Goal: Use online tool/utility: Utilize a website feature to perform a specific function

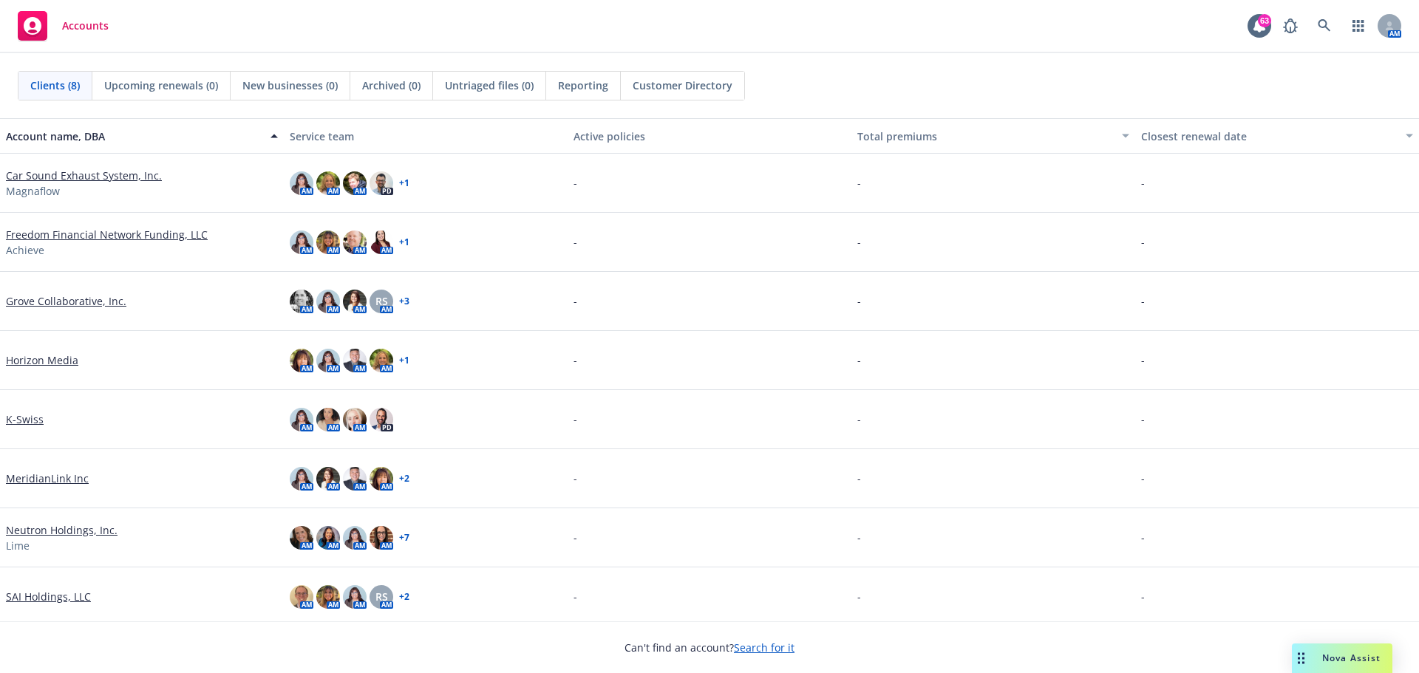
drag, startPoint x: 1335, startPoint y: 659, endPoint x: 1322, endPoint y: 655, distance: 13.8
click at [1334, 659] on span "Nova Assist" at bounding box center [1351, 658] width 58 height 13
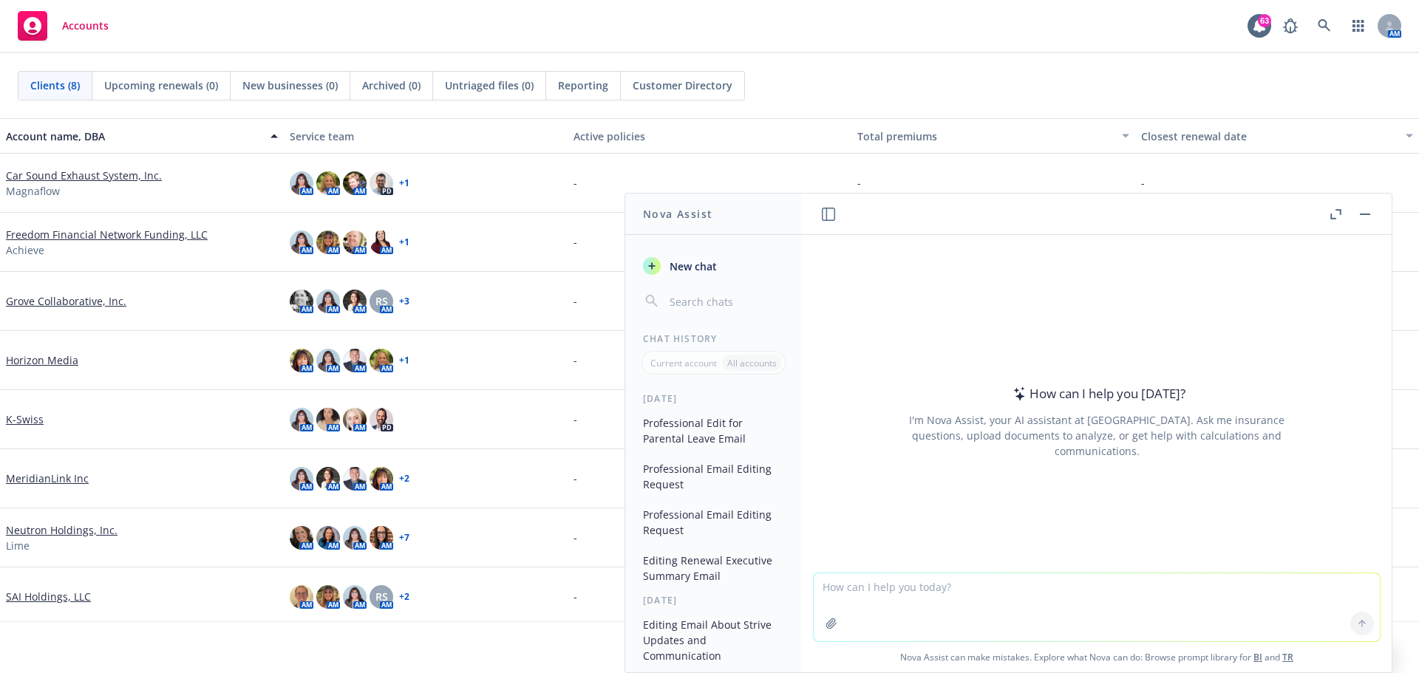
click at [967, 605] on textarea at bounding box center [1096, 607] width 566 height 68
type textarea "A"
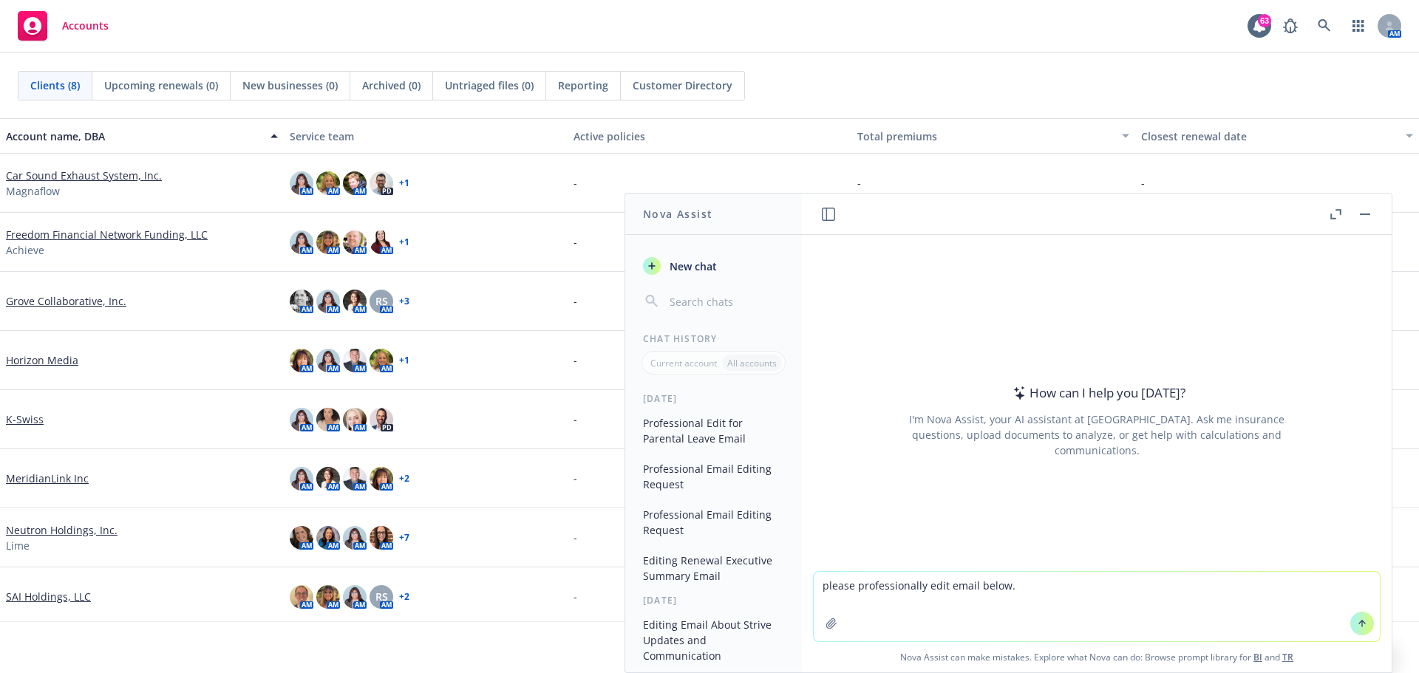
type textarea "please professionally edit email below."
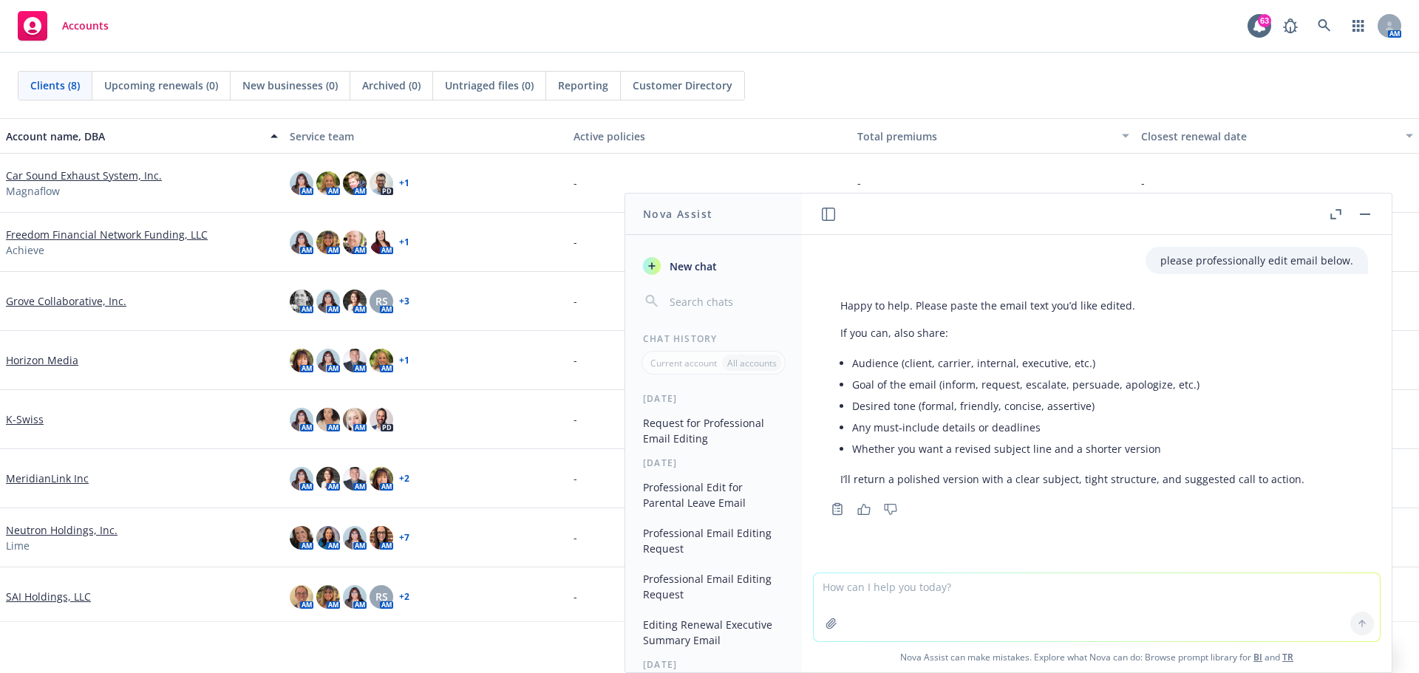
click at [877, 597] on textarea at bounding box center [1096, 607] width 566 height 68
paste textarea "Our client Neutron Holding dba Lime is looking for assistance building their Wo…"
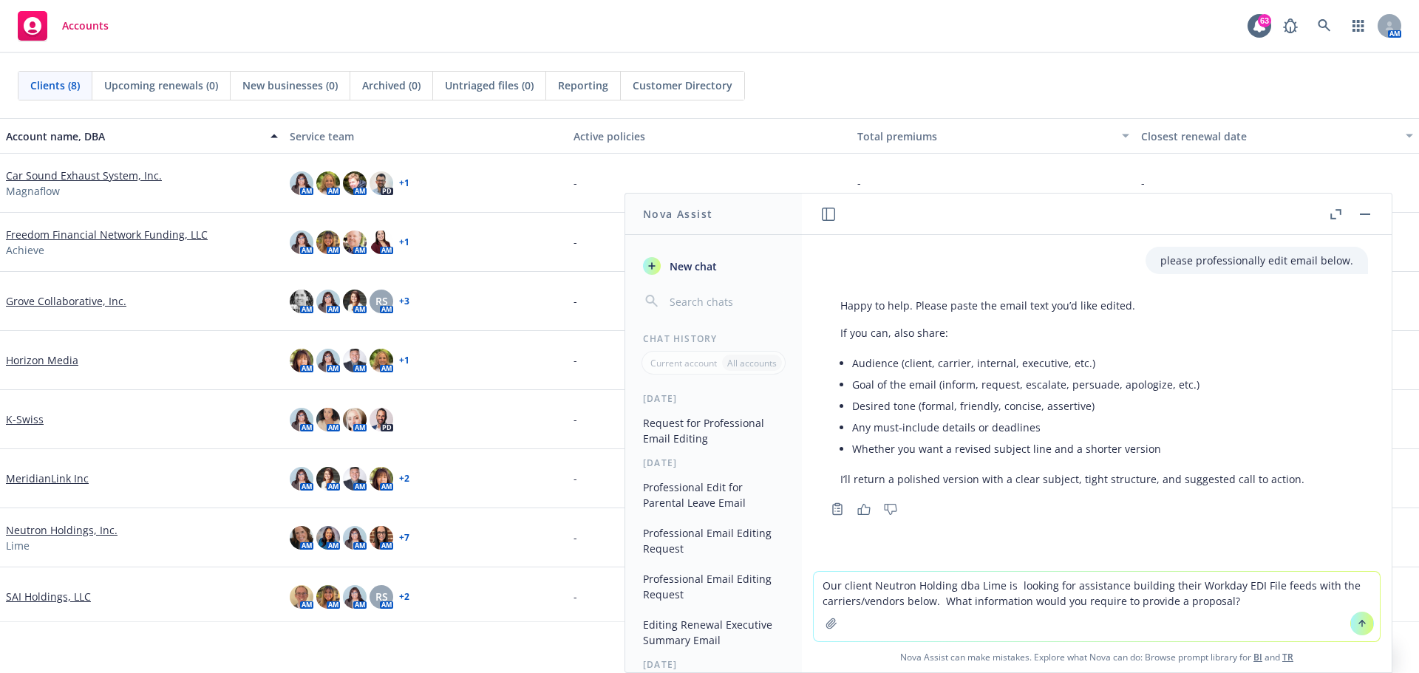
click at [1350, 619] on button at bounding box center [1362, 624] width 24 height 24
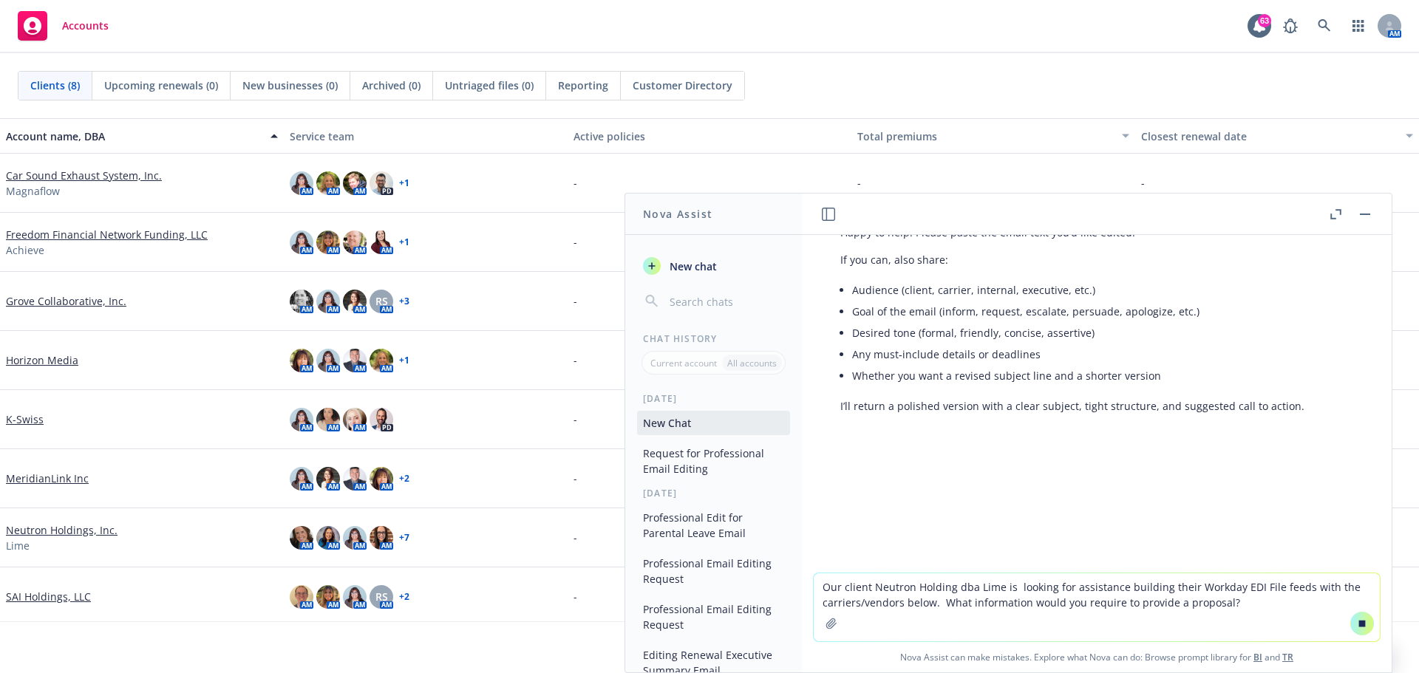
scroll to position [73, 0]
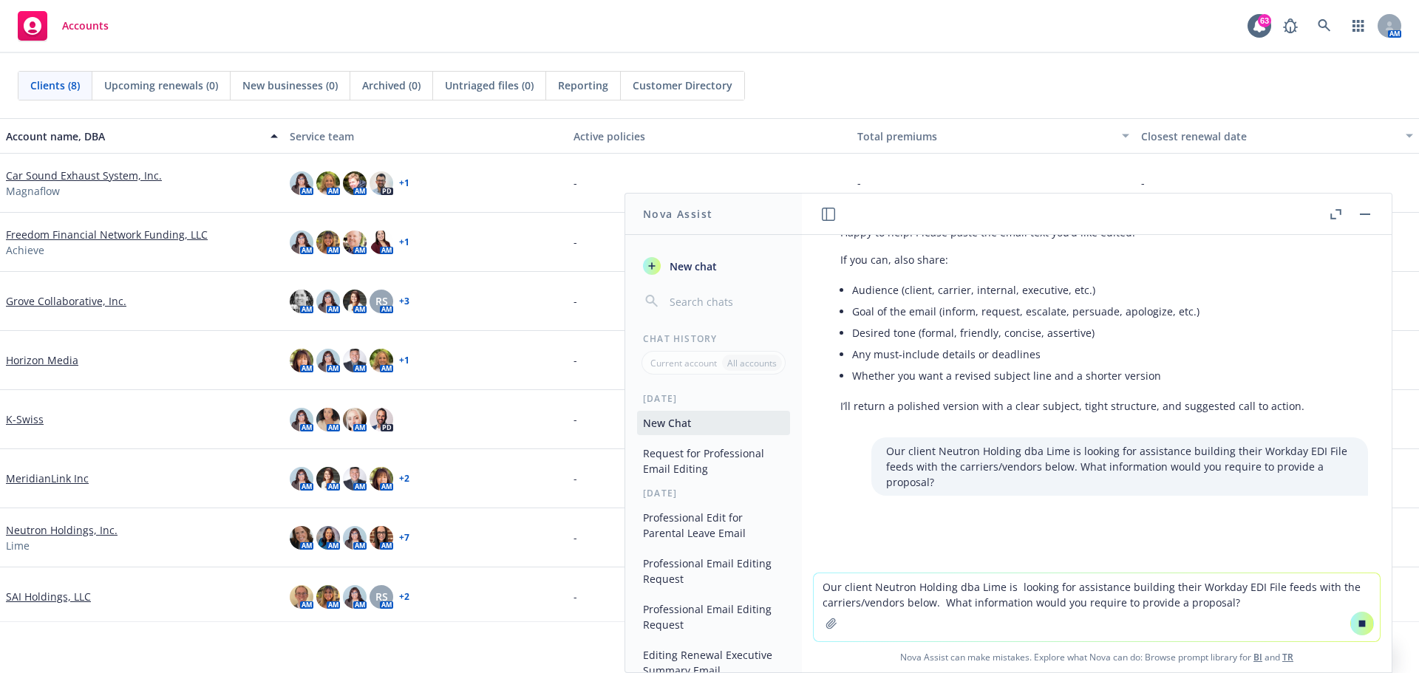
click at [1108, 609] on textarea "Our client Neutron Holding dba Lime is looking for assistance building their Wo…" at bounding box center [1096, 607] width 566 height 68
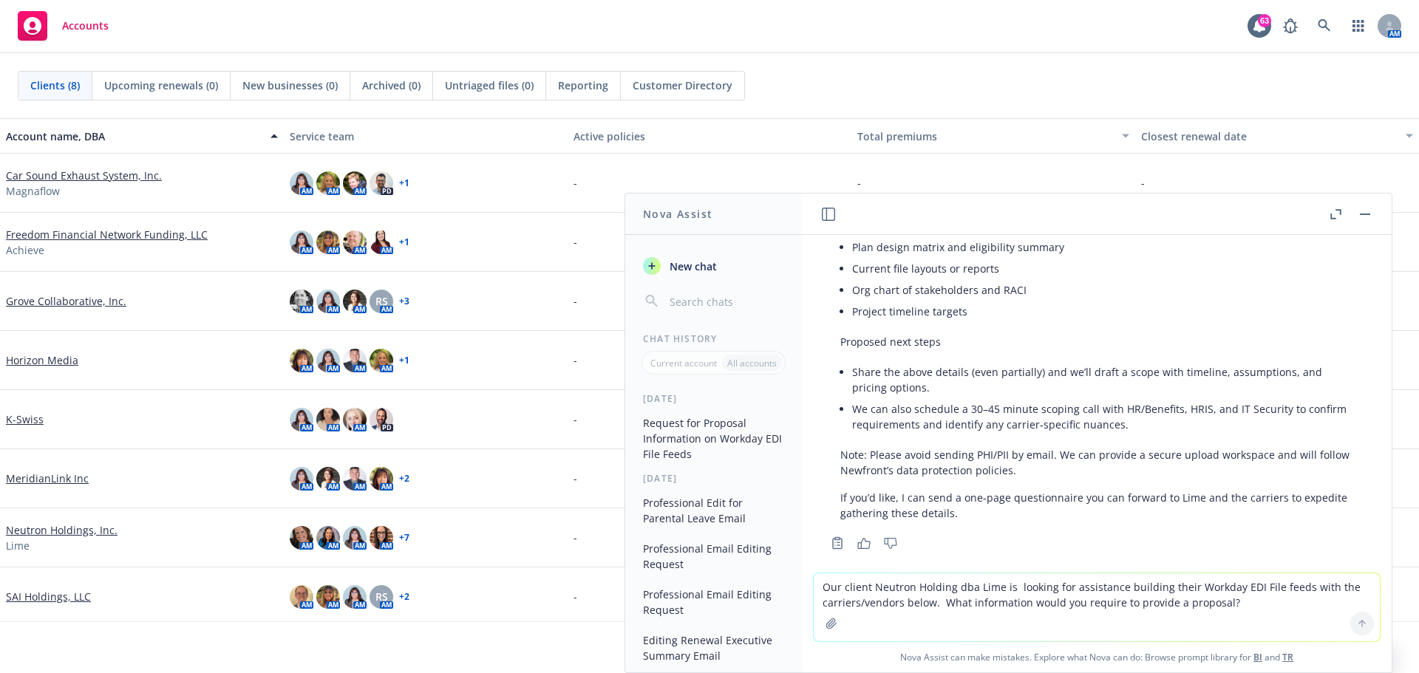
scroll to position [1928, 0]
click at [911, 600] on textarea "Our client Neutron Holding dba Lime is looking for assistance building their Wo…" at bounding box center [1096, 607] width 566 height 68
paste textarea
type textarea "Our client Neutron Holding dba Lime is looking for assistance building their Wo…"
click at [1355, 630] on button at bounding box center [1362, 624] width 24 height 24
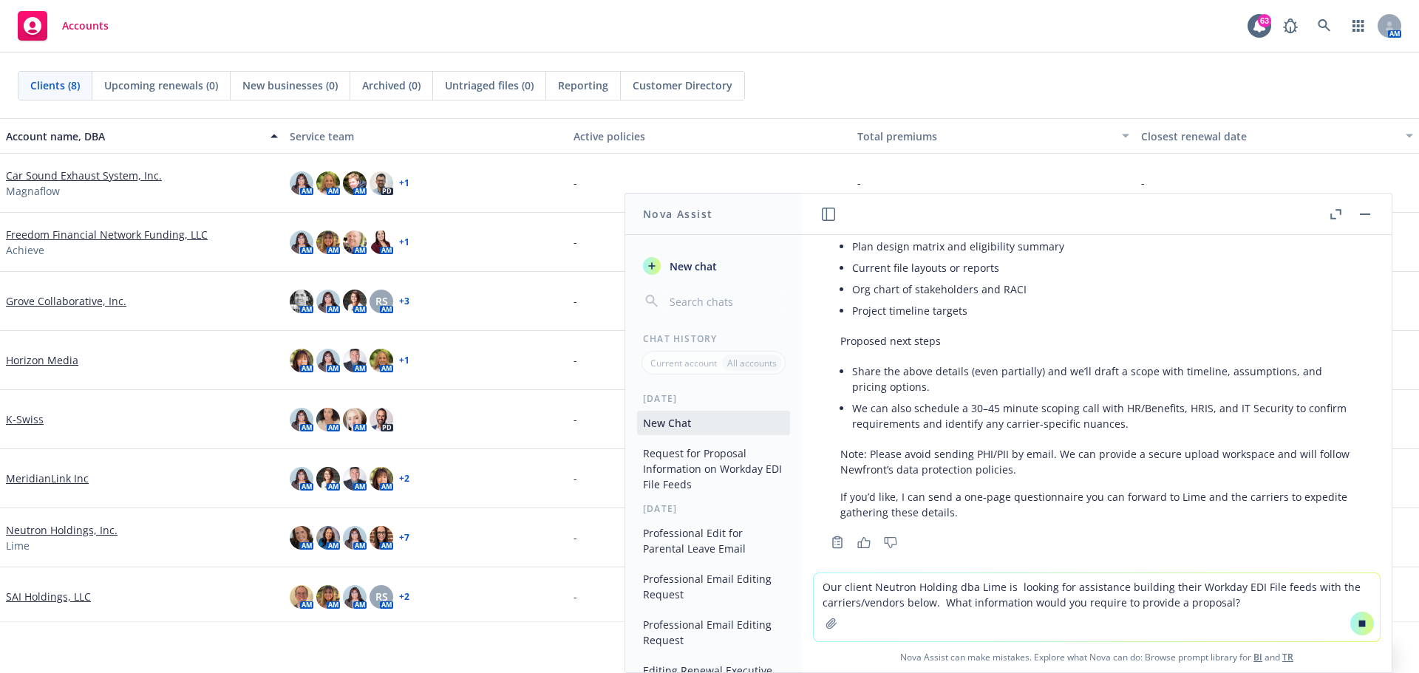
scroll to position [1992, 0]
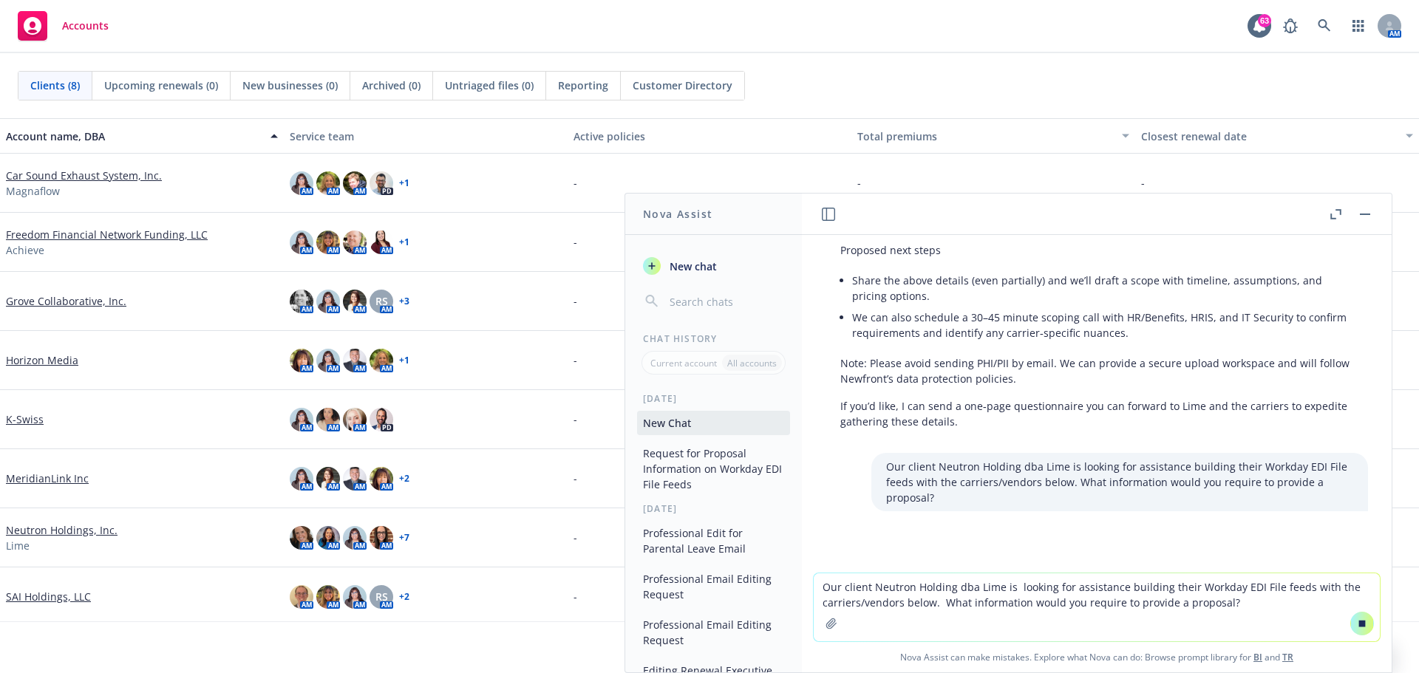
click at [915, 600] on textarea "Our client Neutron Holding dba Lime is looking for assistance building their Wo…" at bounding box center [1096, 607] width 566 height 68
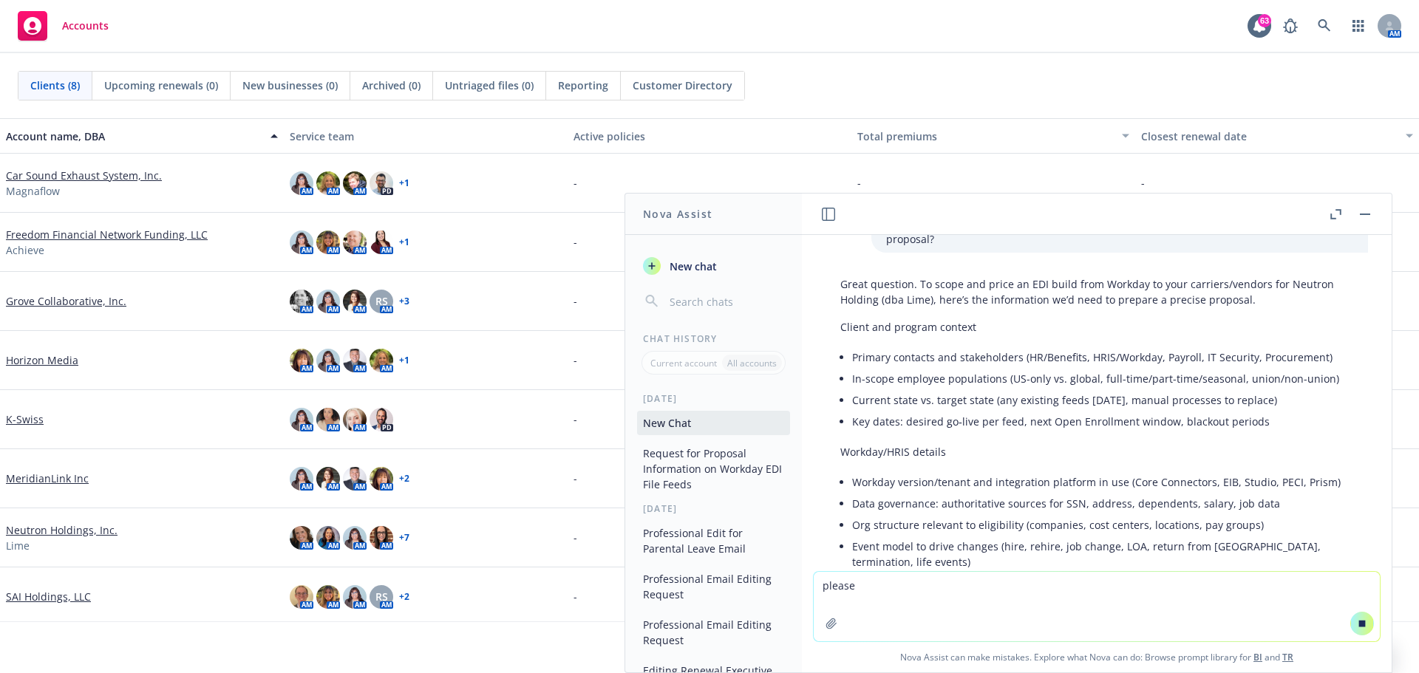
scroll to position [126, 0]
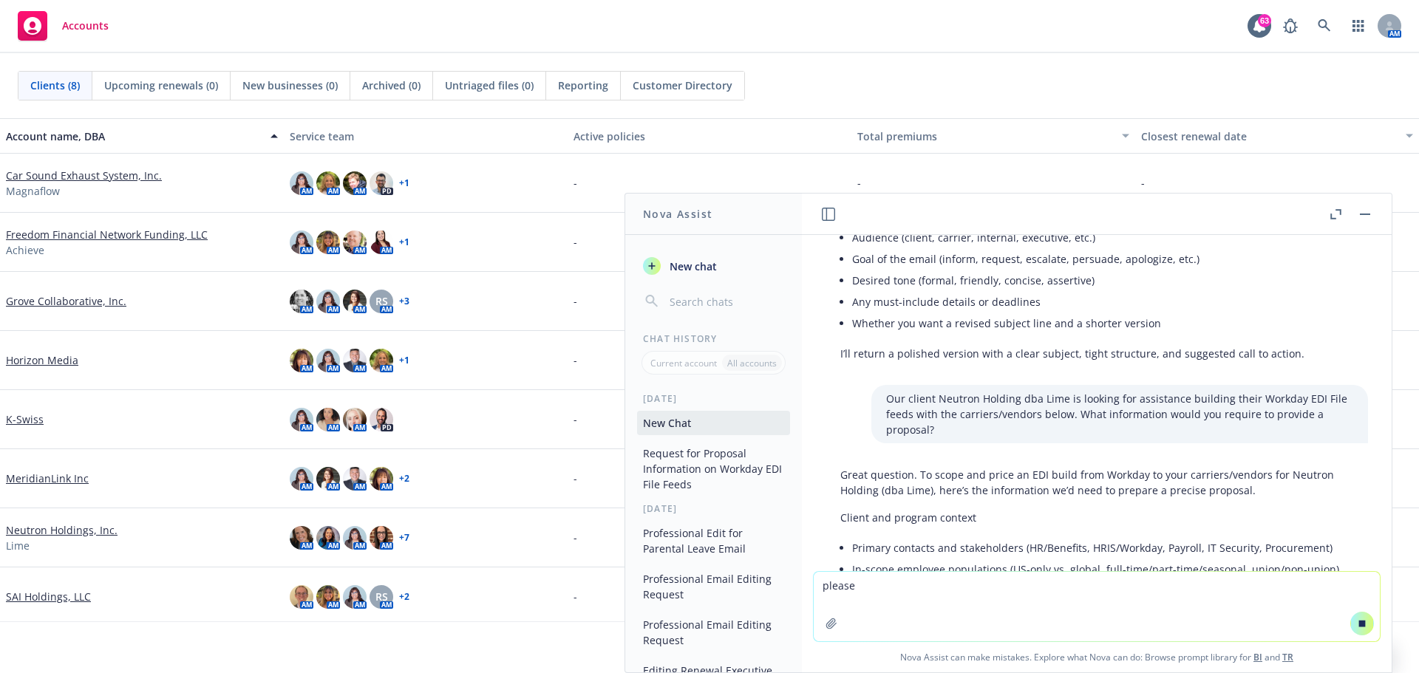
type textarea "please"
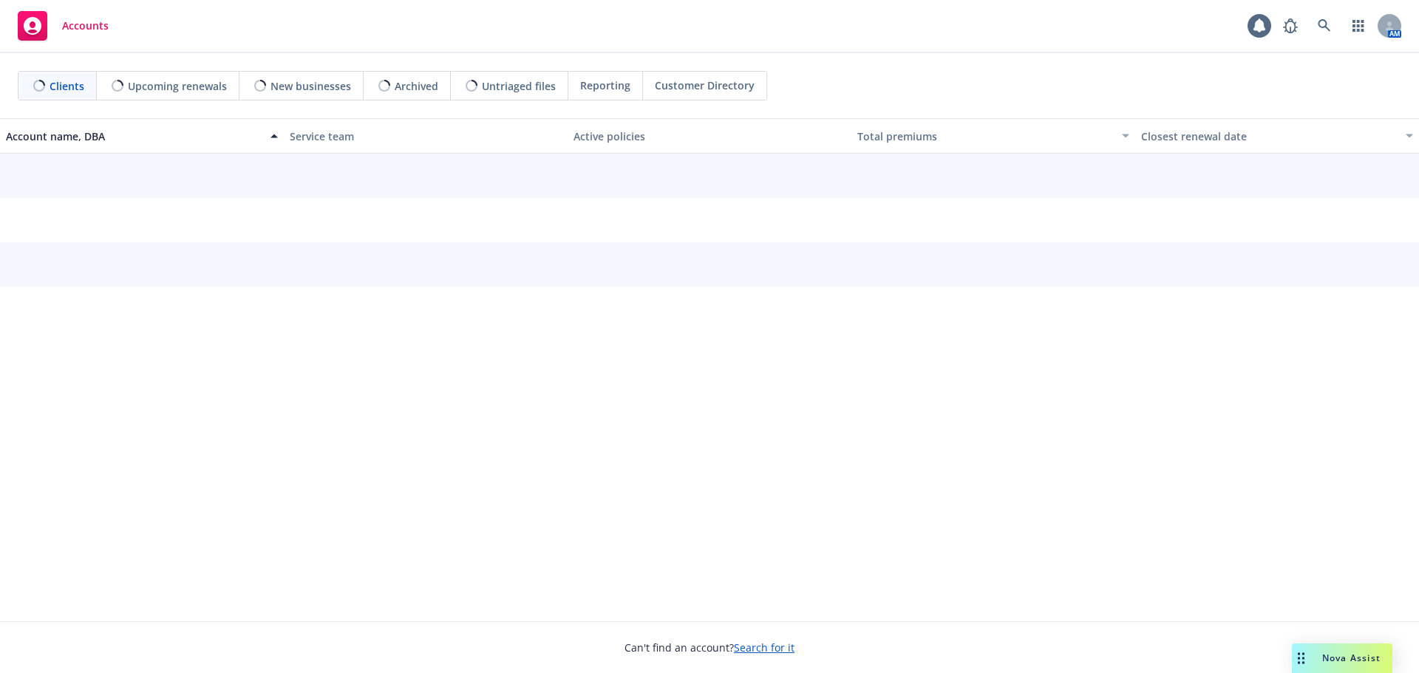
click at [1355, 663] on span "Nova Assist" at bounding box center [1351, 658] width 58 height 13
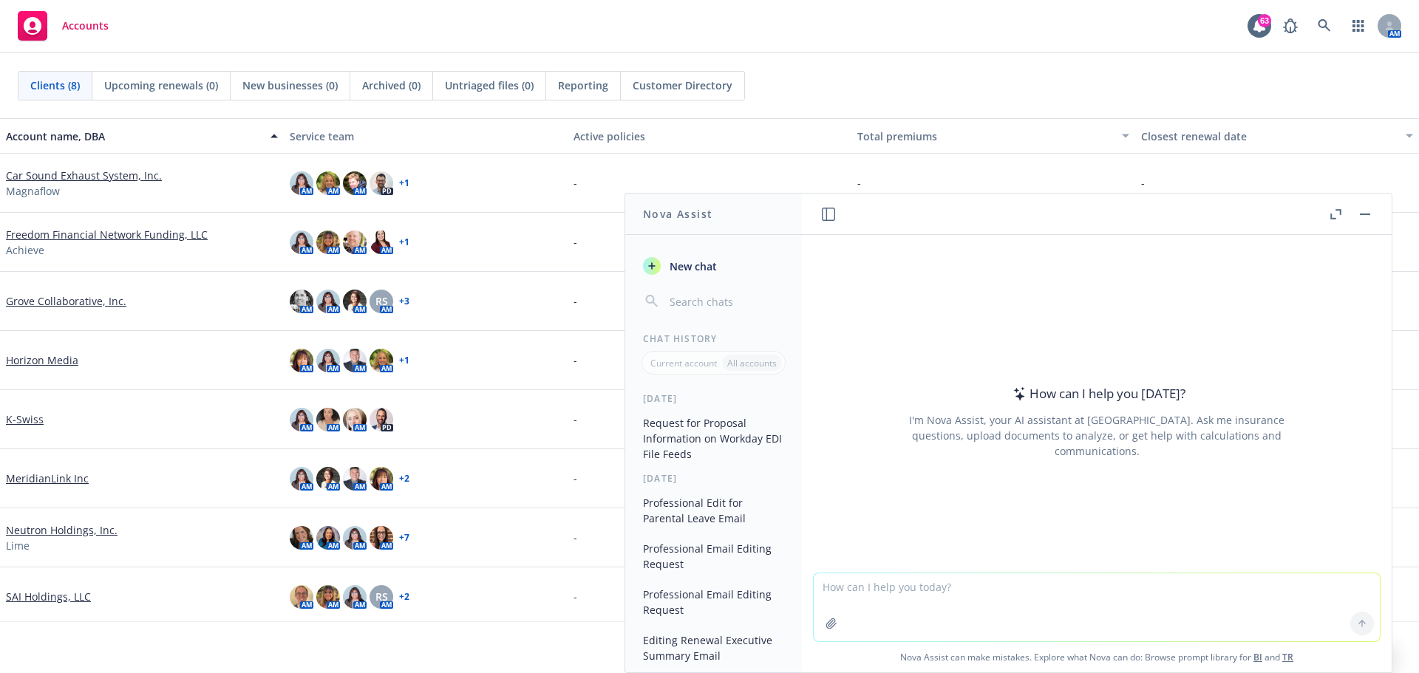
click at [855, 588] on textarea at bounding box center [1096, 607] width 566 height 68
type textarea "please edit email below"
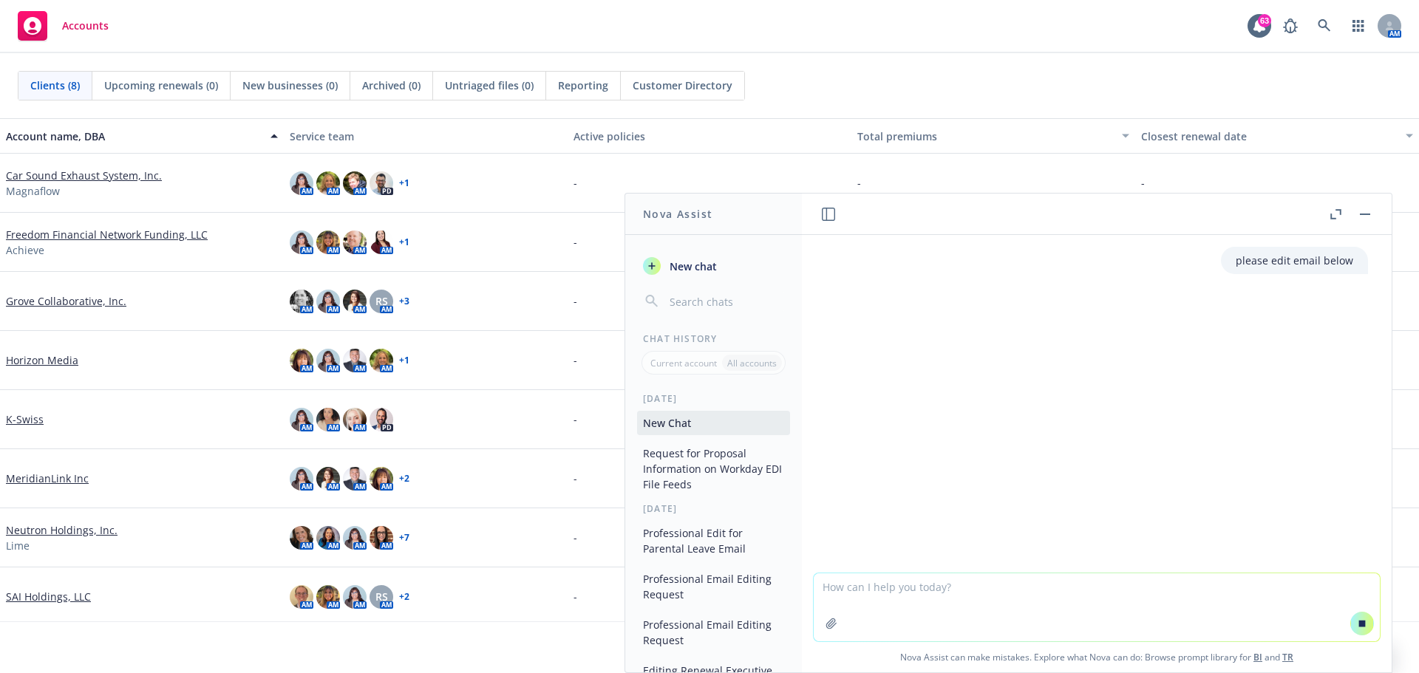
paste textarea "Our client Neutron Holding dba Lime is looking for assistance building their Wo…"
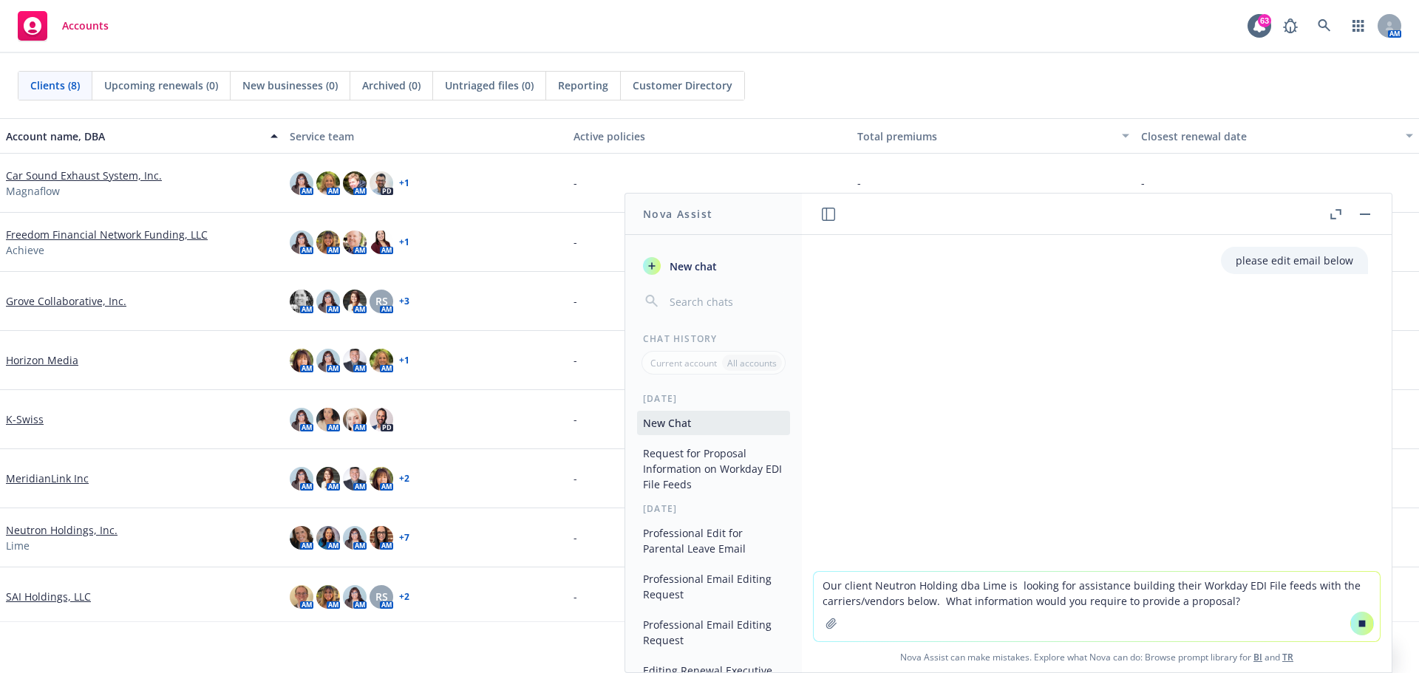
type textarea "Our client Neutron Holding dba Lime is looking for assistance building their Wo…"
click at [1350, 623] on button at bounding box center [1362, 624] width 24 height 24
click at [1357, 621] on icon at bounding box center [1362, 623] width 10 height 10
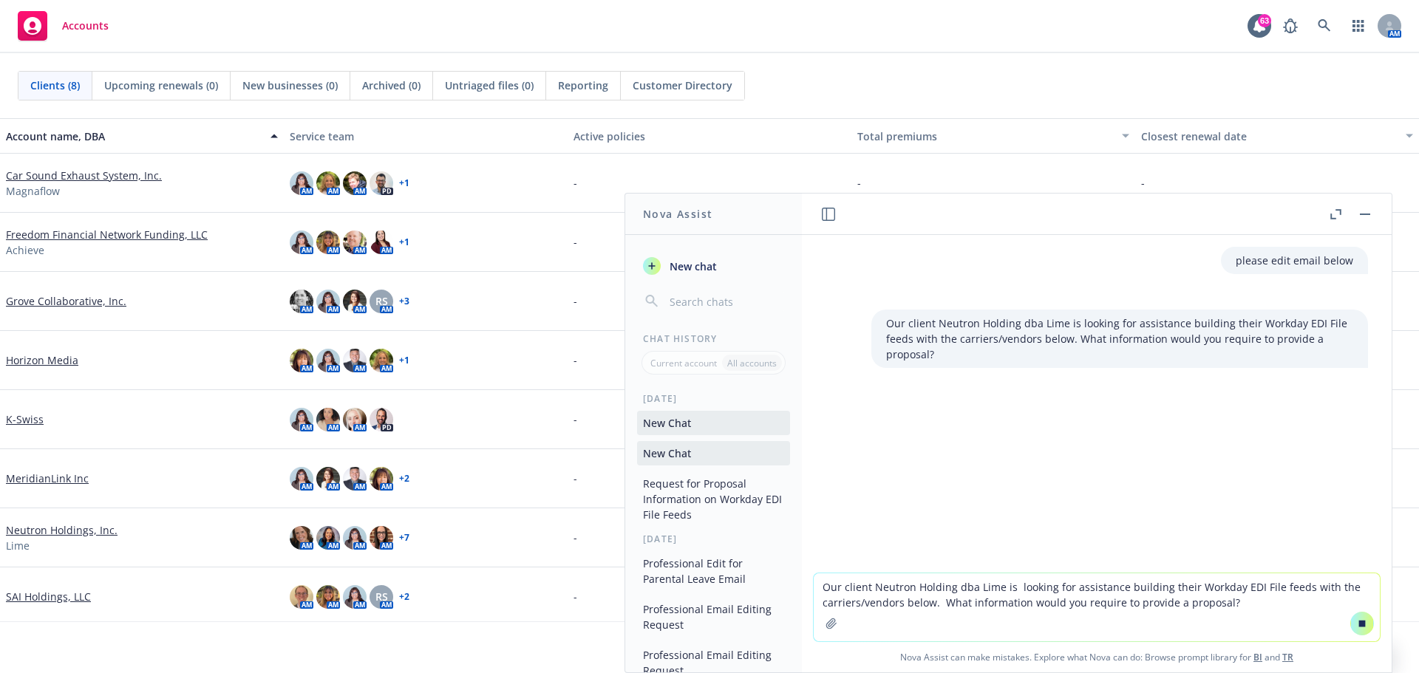
drag, startPoint x: 1014, startPoint y: 539, endPoint x: 1034, endPoint y: 539, distance: 20.7
click at [1014, 539] on div "please edit email below Our client Neutron Holding dba Lime is looking for assi…" at bounding box center [1097, 404] width 590 height 338
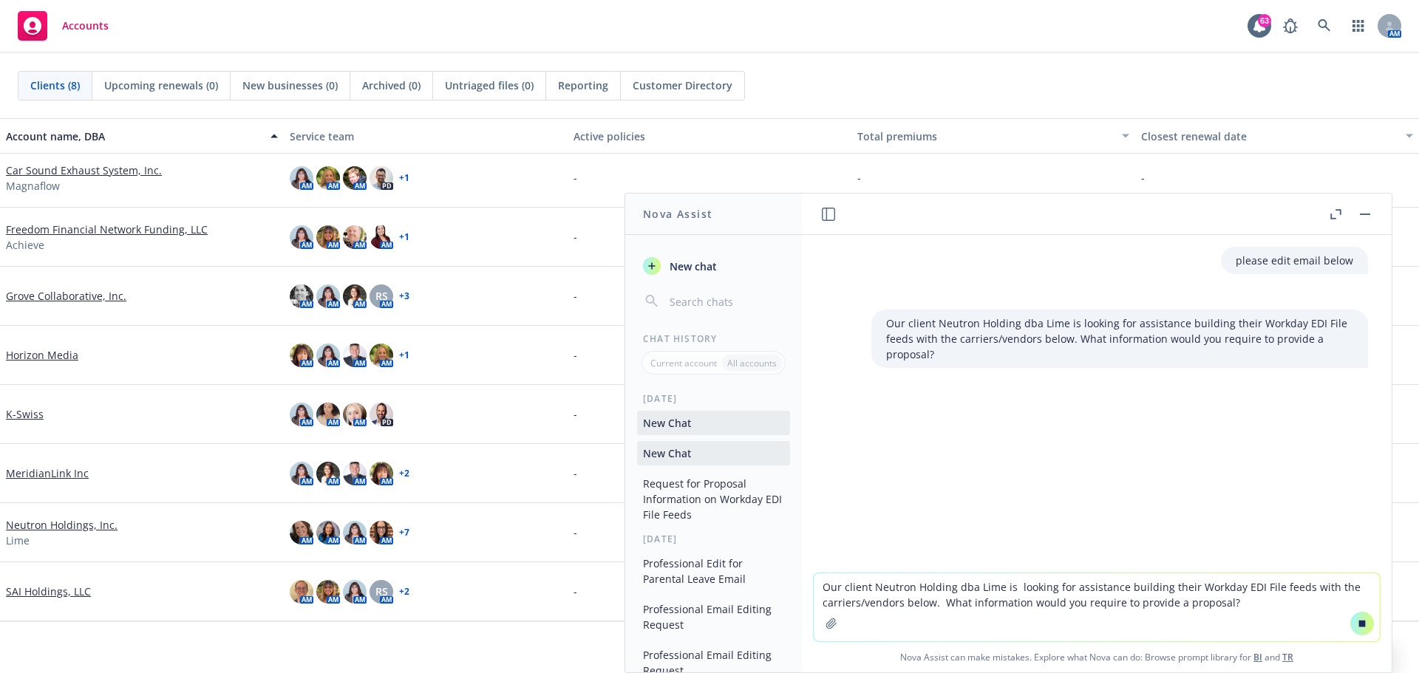
click at [1318, 514] on div "please edit email below Our client Neutron Holding dba Lime is looking for assi…" at bounding box center [1097, 404] width 590 height 338
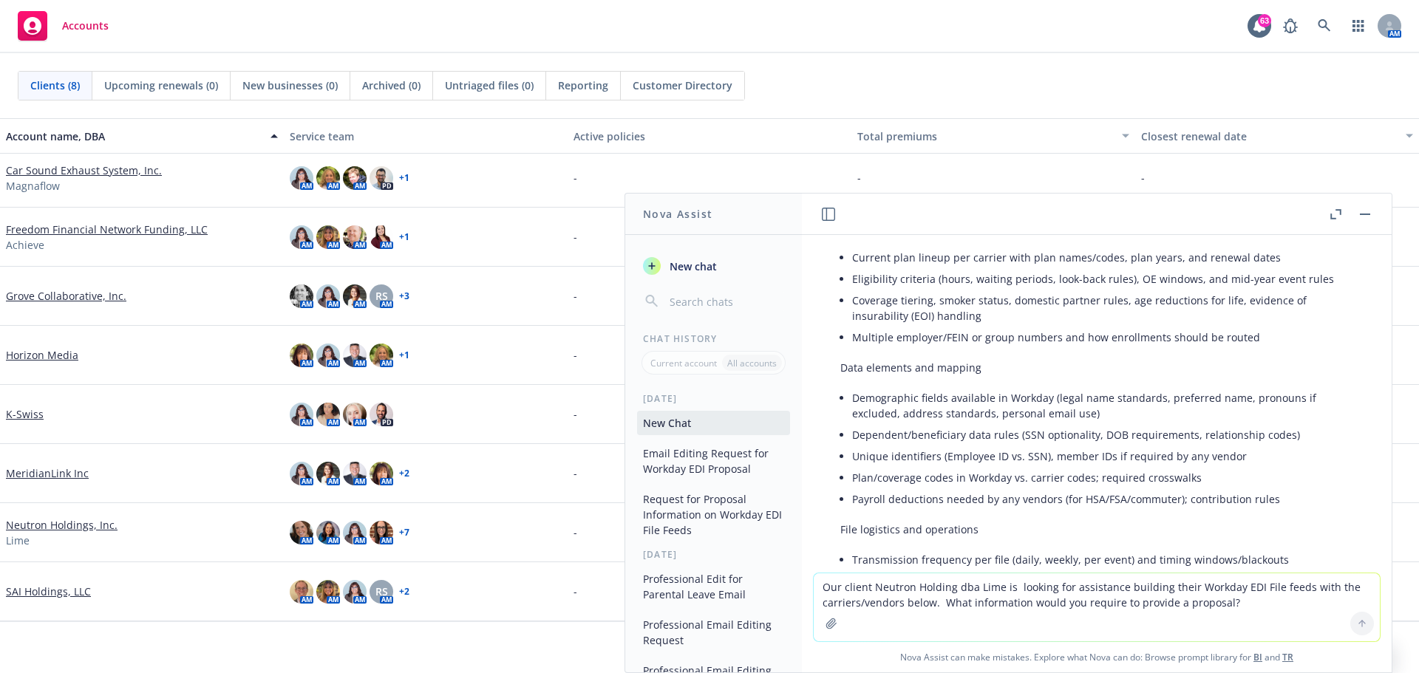
scroll to position [1676, 0]
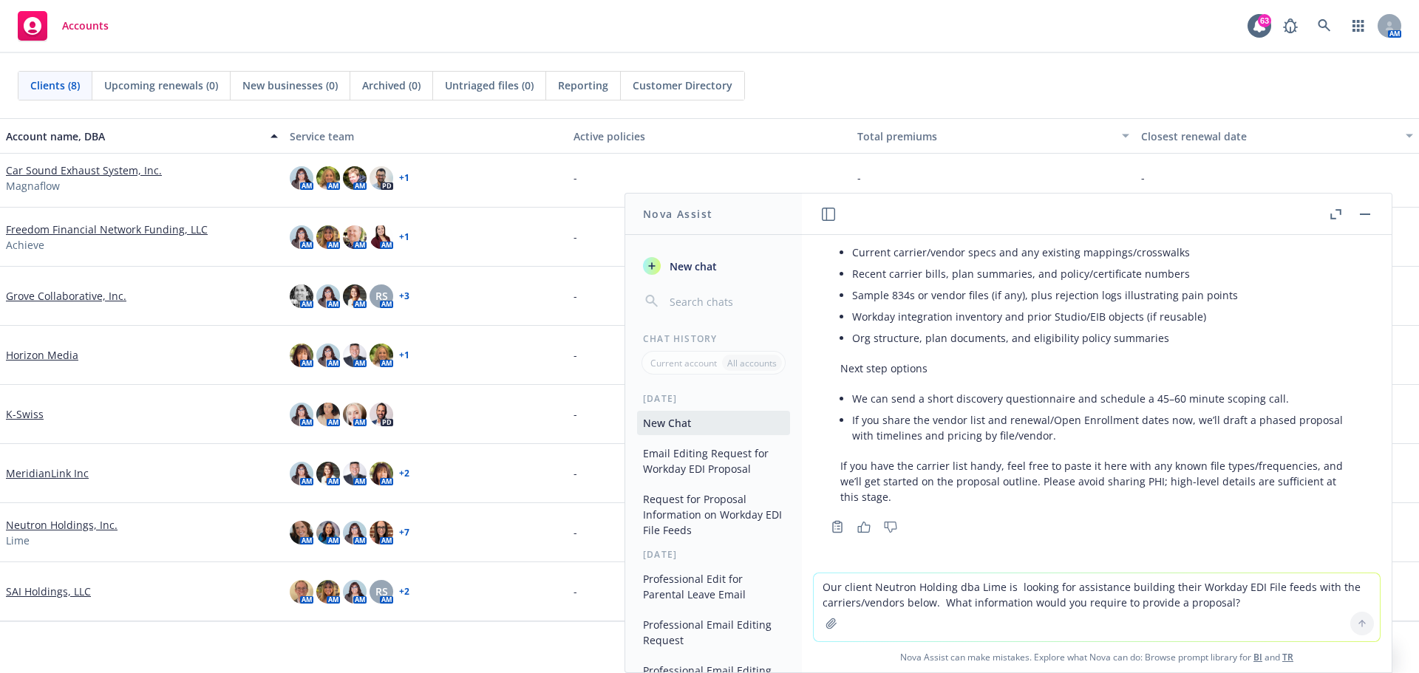
click at [946, 603] on textarea "Our client Neutron Holding dba Lime is looking for assistance building their Wo…" at bounding box center [1096, 607] width 566 height 68
